Goal: Navigation & Orientation: Find specific page/section

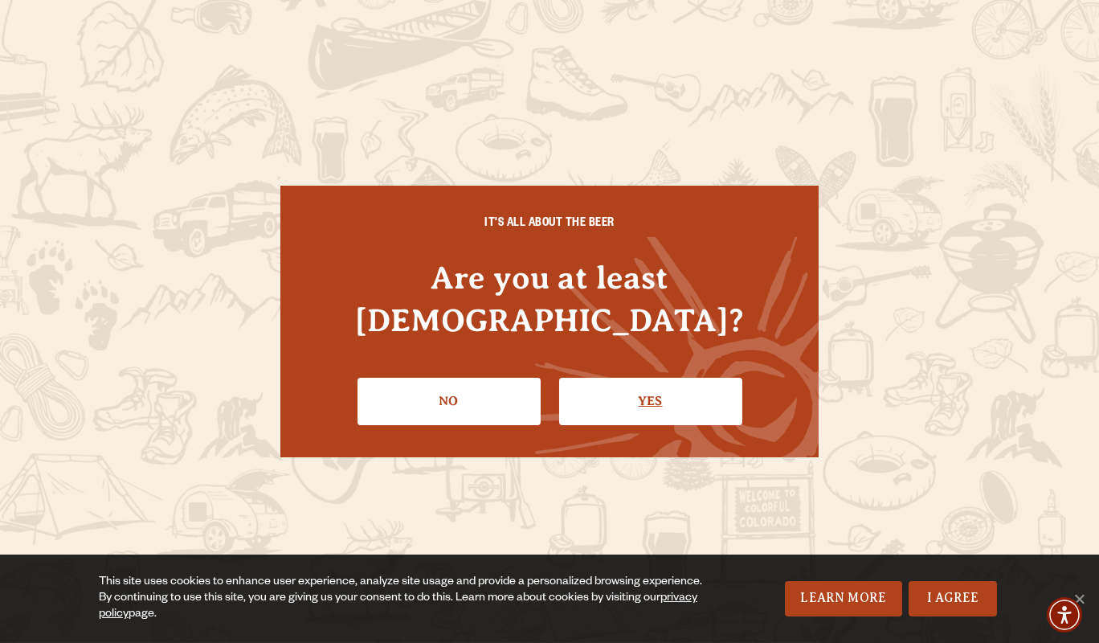
click at [679, 377] on link "Yes" at bounding box center [650, 400] width 183 height 47
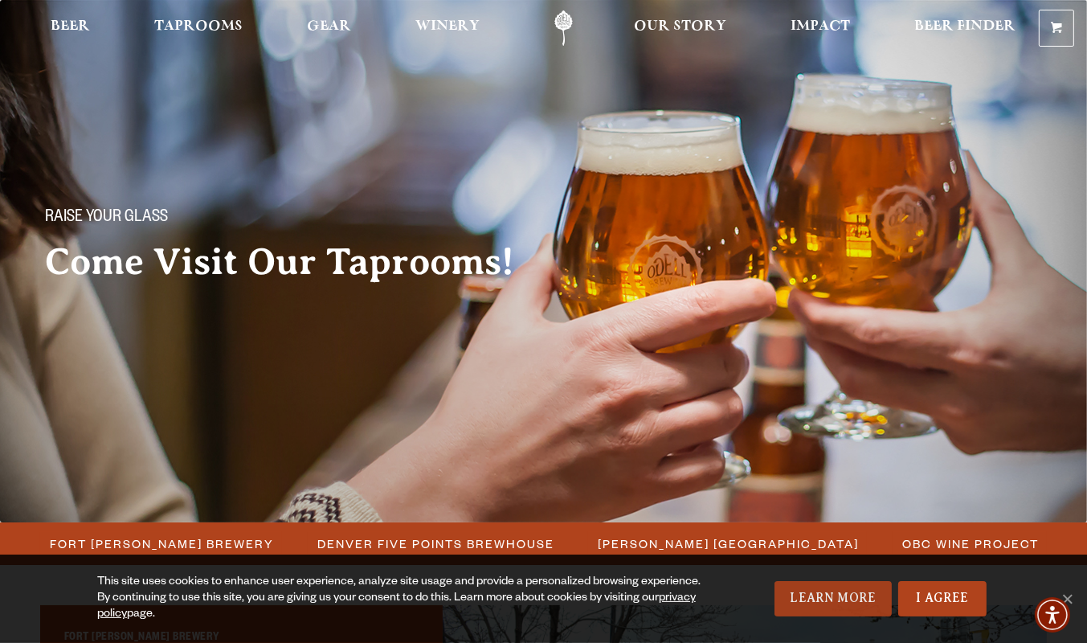
click at [835, 599] on link "Learn More" at bounding box center [833, 598] width 118 height 35
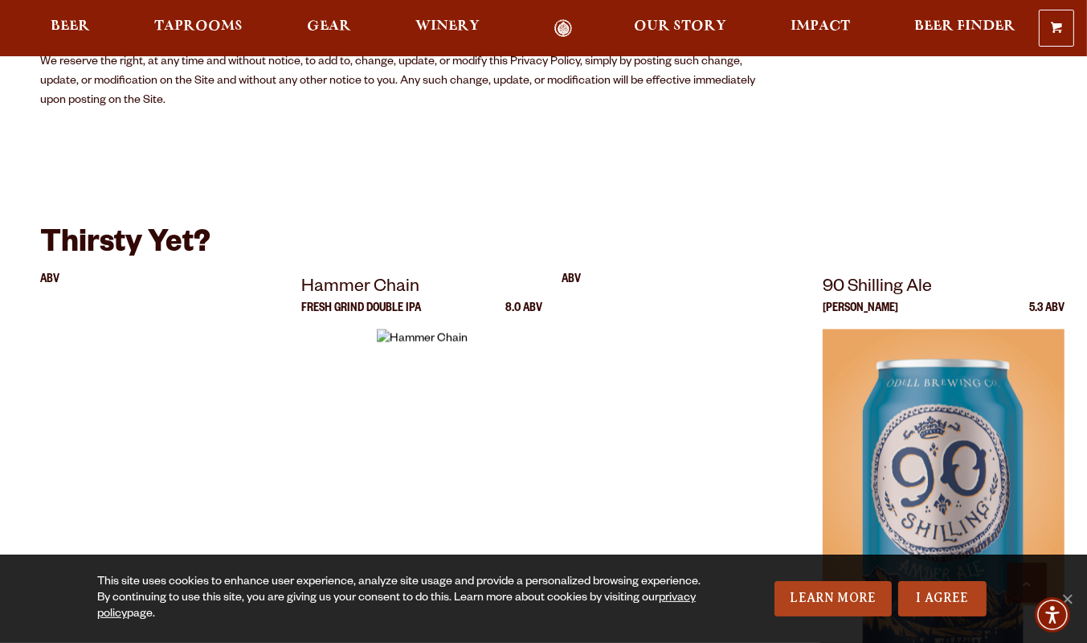
scroll to position [2899, 0]
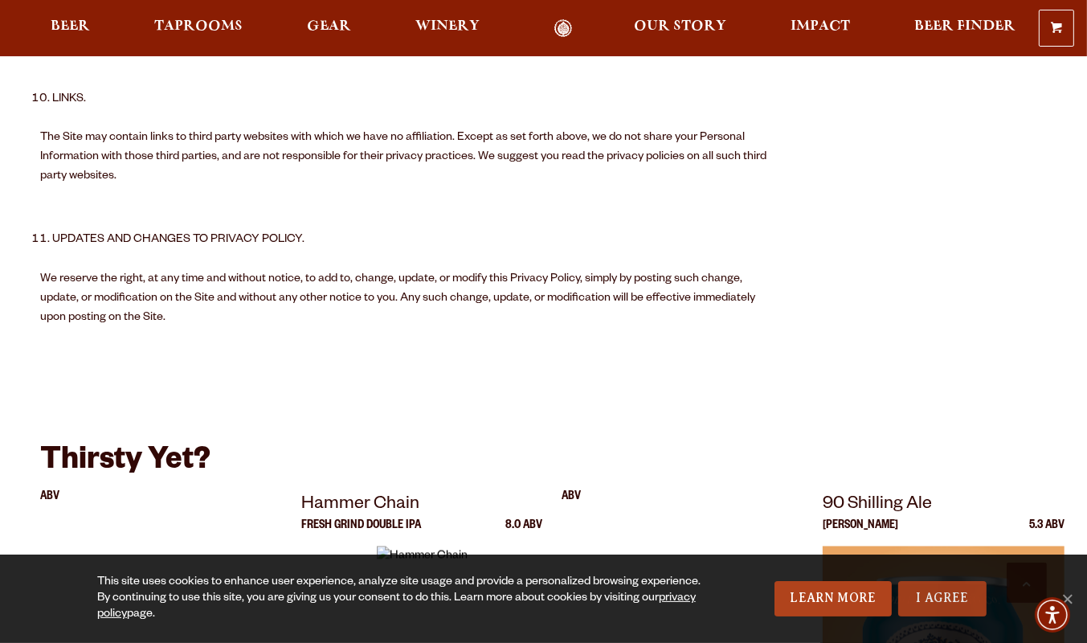
click at [949, 598] on link "I Agree" at bounding box center [942, 598] width 88 height 35
